Goal: Task Accomplishment & Management: Complete application form

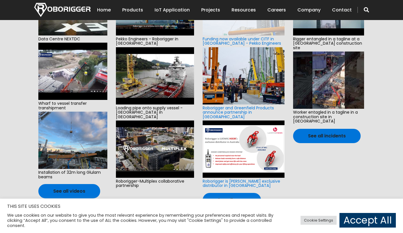
scroll to position [200, 0]
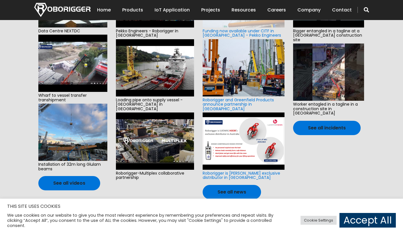
click at [20, 67] on section "Latest Videos Data Centre NEXTDC Wharf to vessel transfer transhipment Installa…" at bounding box center [201, 77] width 403 height 257
click at [371, 220] on link "Accept All" at bounding box center [368, 220] width 56 height 15
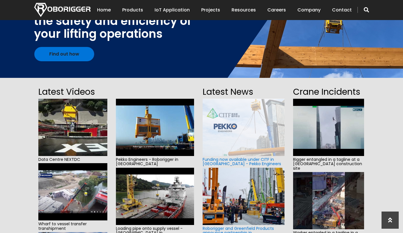
scroll to position [0, 0]
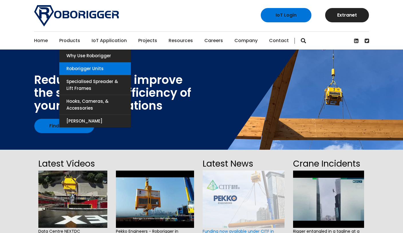
click at [70, 69] on link "Roborigger Units" at bounding box center [95, 68] width 72 height 13
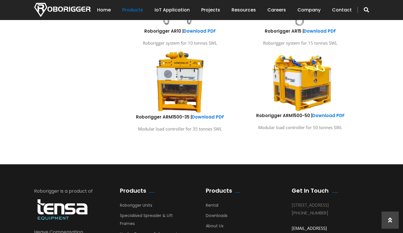
scroll to position [372, 0]
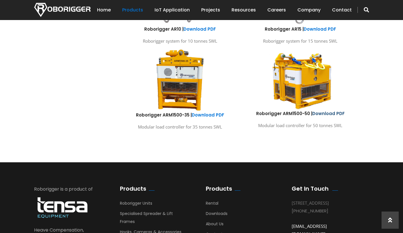
click at [330, 115] on link "Download PDF" at bounding box center [328, 114] width 32 height 6
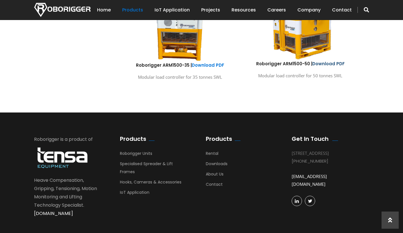
scroll to position [430, 0]
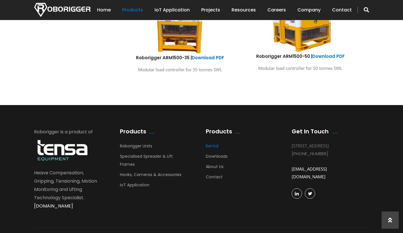
click at [216, 145] on link "Rental" at bounding box center [212, 147] width 13 height 9
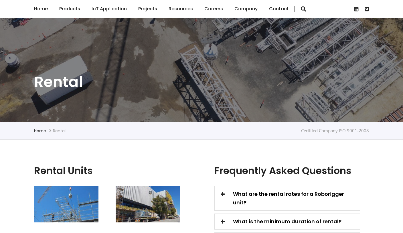
scroll to position [115, 0]
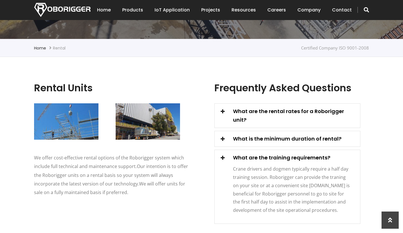
click at [223, 110] on span at bounding box center [223, 111] width 8 height 8
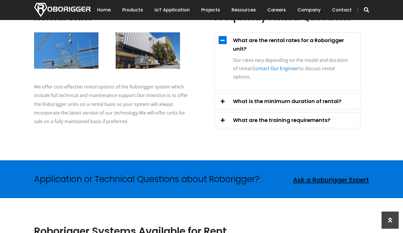
scroll to position [200, 0]
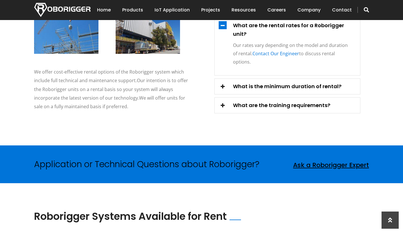
click at [222, 82] on span at bounding box center [223, 86] width 8 height 8
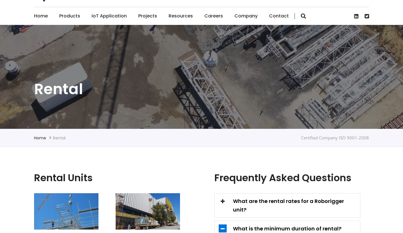
scroll to position [0, 0]
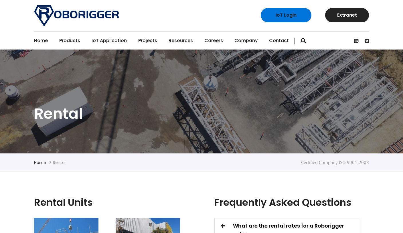
click at [187, 18] on div "IoT Login Extranet" at bounding box center [202, 15] width 344 height 31
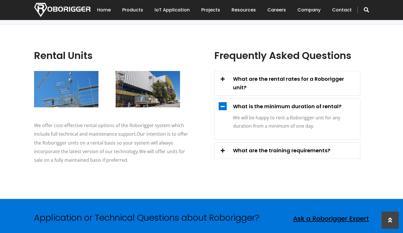
scroll to position [86, 0]
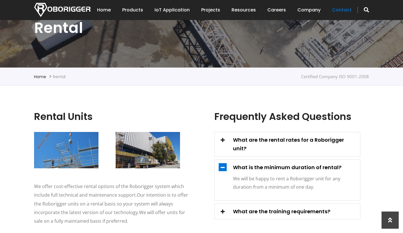
click at [347, 10] on link "Contact" at bounding box center [342, 10] width 20 height 18
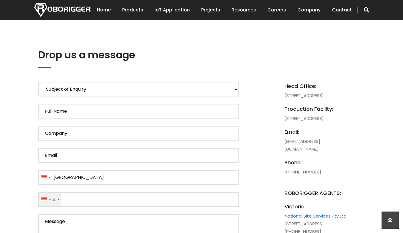
scroll to position [229, 0]
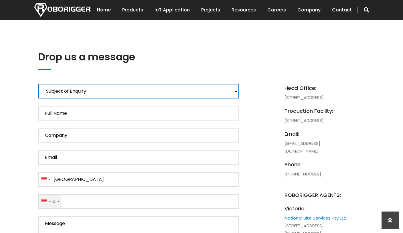
click at [120, 93] on select "Subject of Enquiry Roborigger Rental Roborigger Purchase Customised Solution Lu…" at bounding box center [138, 91] width 200 height 14
select select "Roborigger Purchase"
click at [38, 84] on select "Subject of Enquiry Roborigger Rental Roborigger Purchase Customised Solution Lu…" at bounding box center [138, 91] width 200 height 14
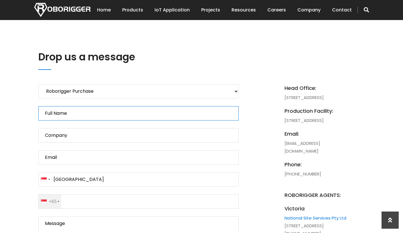
click at [74, 114] on input "Full Name" at bounding box center [138, 113] width 200 height 14
drag, startPoint x: 75, startPoint y: 113, endPoint x: 5, endPoint y: 112, distance: 70.7
type input "Jennifer Loh"
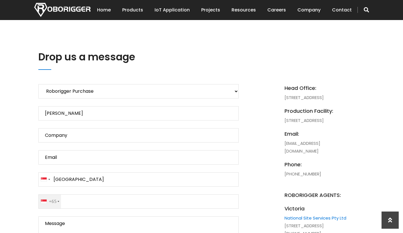
type input "+6592282824"
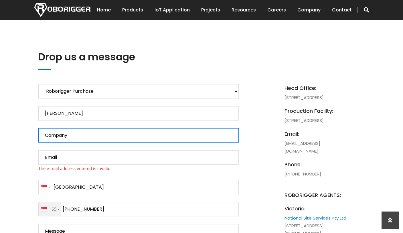
click at [84, 136] on input "Company" at bounding box center [138, 135] width 200 height 14
drag, startPoint x: 84, startPoint y: 136, endPoint x: 6, endPoint y: 136, distance: 78.2
type input "Lum Chang Building Contractors"
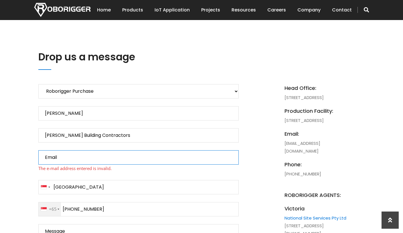
click at [114, 157] on input "Email" at bounding box center [138, 157] width 200 height 14
drag, startPoint x: 101, startPoint y: 157, endPoint x: 22, endPoint y: 157, distance: 79.3
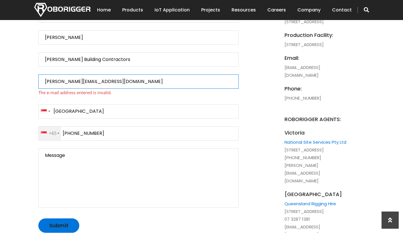
scroll to position [315, 0]
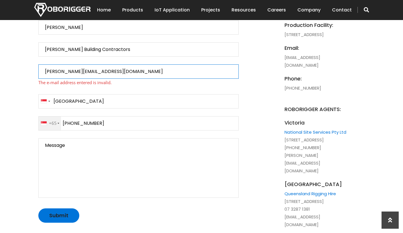
type input "jenniferloh@lumchang.com.sg"
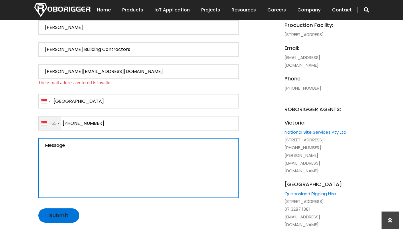
click at [80, 149] on textarea "Message" at bounding box center [138, 168] width 200 height 60
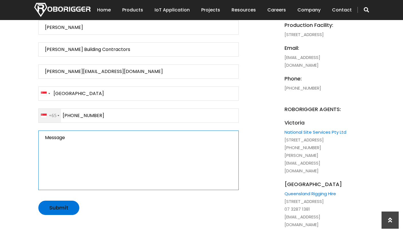
drag, startPoint x: 79, startPoint y: 142, endPoint x: 18, endPoint y: 136, distance: 61.3
click at [49, 139] on textarea "Message" at bounding box center [138, 161] width 200 height 60
click at [103, 141] on textarea "Message" at bounding box center [138, 161] width 200 height 60
click at [105, 139] on textarea "Message" at bounding box center [138, 161] width 200 height 60
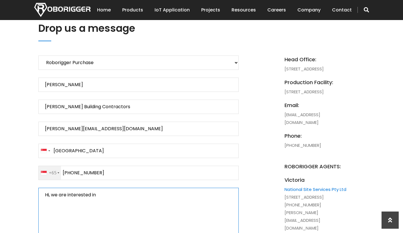
scroll to position [372, 0]
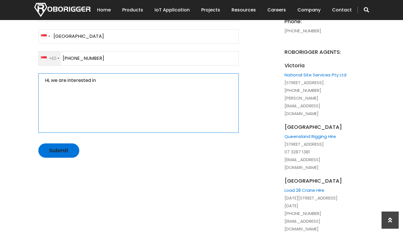
click at [105, 82] on textarea "Message" at bounding box center [138, 103] width 200 height 60
click at [149, 82] on textarea "Message" at bounding box center [138, 103] width 200 height 60
click at [106, 82] on textarea "Message" at bounding box center [138, 103] width 200 height 60
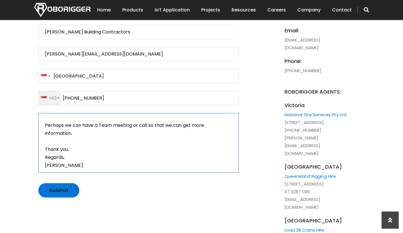
scroll to position [344, 0]
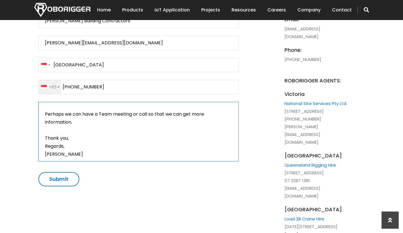
type textarea "Hi, we are interested in the ARM1500-50. We are located in Singapore. Will you …"
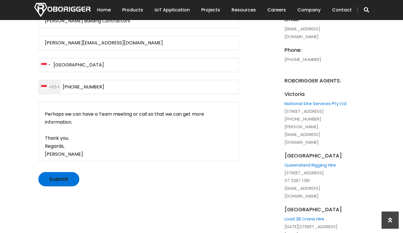
drag, startPoint x: 65, startPoint y: 182, endPoint x: 144, endPoint y: 179, distance: 78.5
click at [65, 182] on input "Submit" at bounding box center [58, 179] width 41 height 14
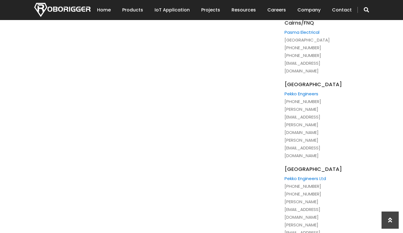
scroll to position [659, 0]
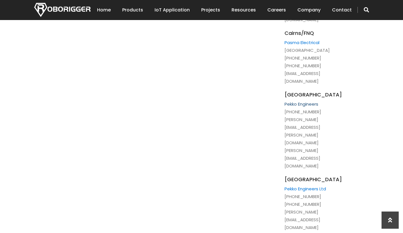
drag, startPoint x: 307, startPoint y: 74, endPoint x: 359, endPoint y: 65, distance: 52.8
click at [307, 101] on link "Pekko Engineers" at bounding box center [302, 104] width 34 height 6
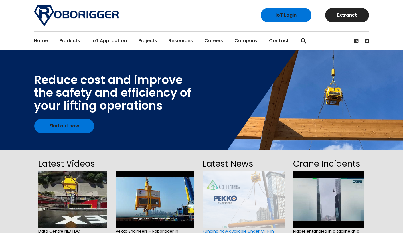
click at [142, 42] on link "Projects" at bounding box center [147, 41] width 19 height 18
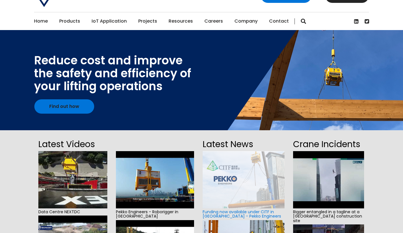
scroll to position [52, 0]
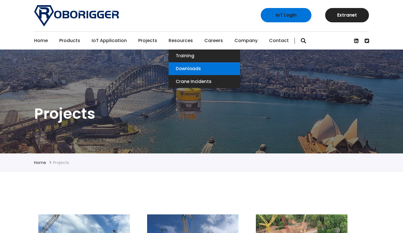
click at [185, 68] on link "Downloads" at bounding box center [205, 68] width 72 height 13
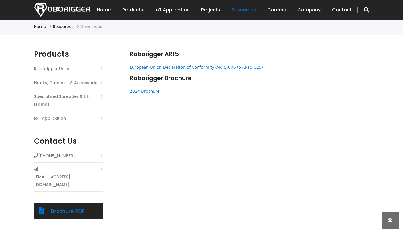
scroll to position [143, 0]
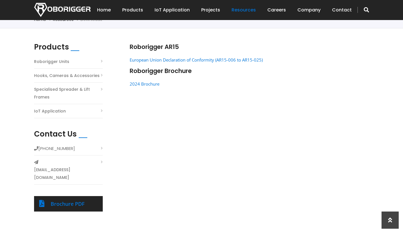
click at [101, 62] on li "Roborigger Units" at bounding box center [68, 63] width 69 height 11
click at [58, 60] on link "Roborigger Units" at bounding box center [51, 62] width 35 height 8
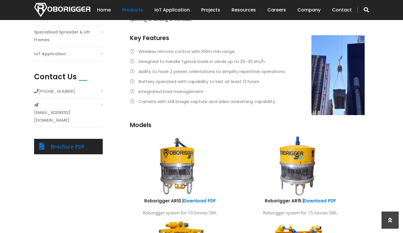
scroll to position [57, 0]
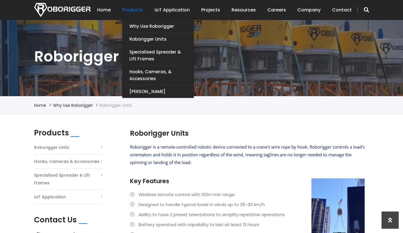
click at [135, 11] on link "Products" at bounding box center [132, 10] width 21 height 18
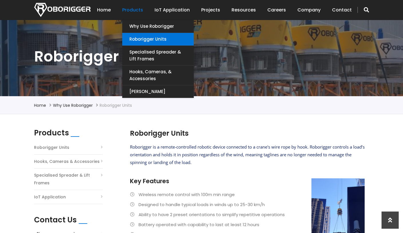
click at [135, 40] on link "Roborigger Units" at bounding box center [158, 39] width 72 height 13
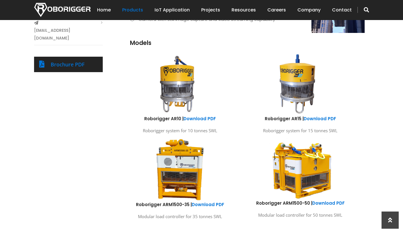
scroll to position [273, 0]
